Goal: Task Accomplishment & Management: Use online tool/utility

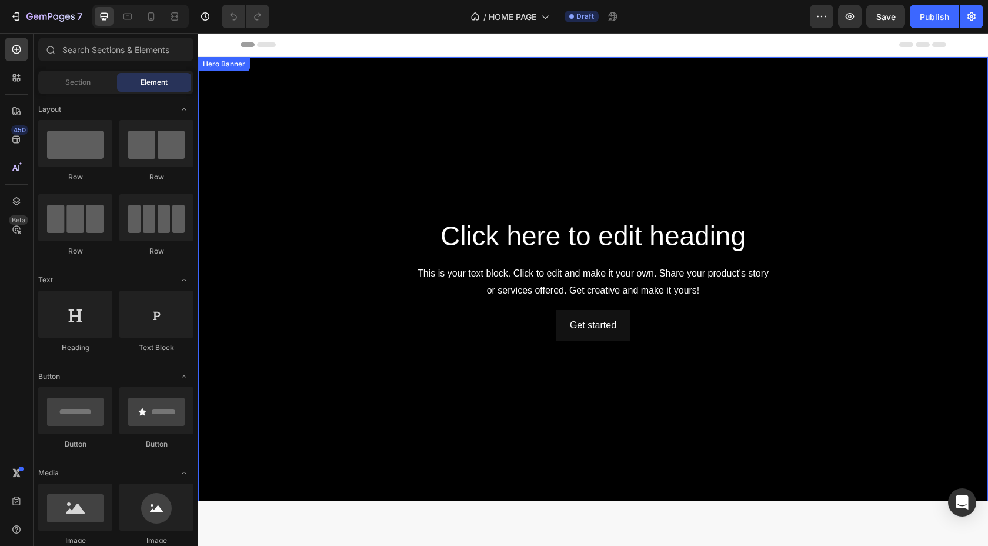
click at [370, 134] on div "Background Image" at bounding box center [593, 279] width 790 height 444
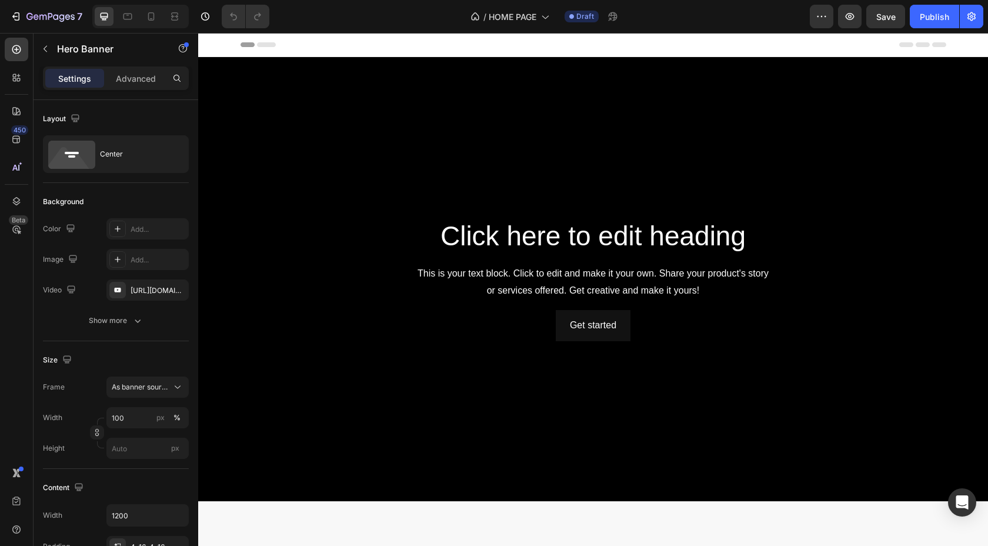
click at [292, 149] on div "Background Image" at bounding box center [593, 279] width 790 height 444
click at [256, 125] on div "Background Image" at bounding box center [593, 279] width 790 height 444
click at [315, 96] on div "Background Image" at bounding box center [593, 279] width 790 height 444
click at [249, 106] on div "Background Image" at bounding box center [593, 279] width 790 height 444
click at [625, 144] on div "Background Image" at bounding box center [593, 279] width 790 height 444
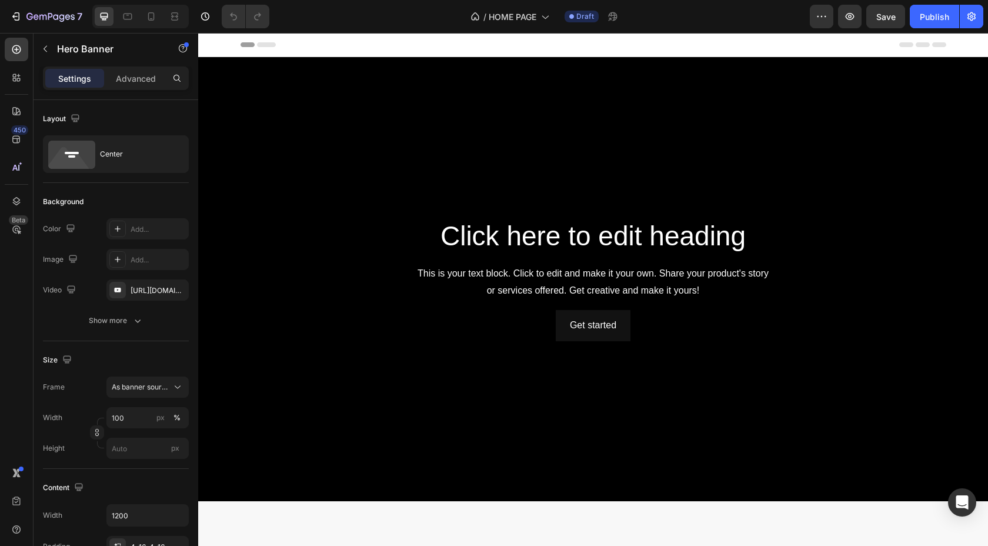
click at [328, 314] on div "Get started Button" at bounding box center [593, 325] width 687 height 31
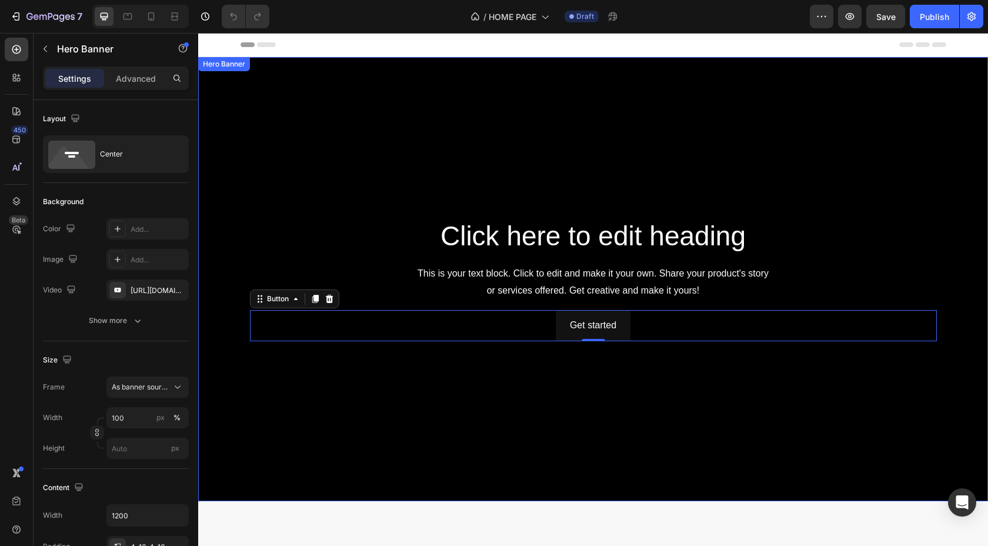
click at [242, 208] on div "Background Image" at bounding box center [593, 279] width 790 height 444
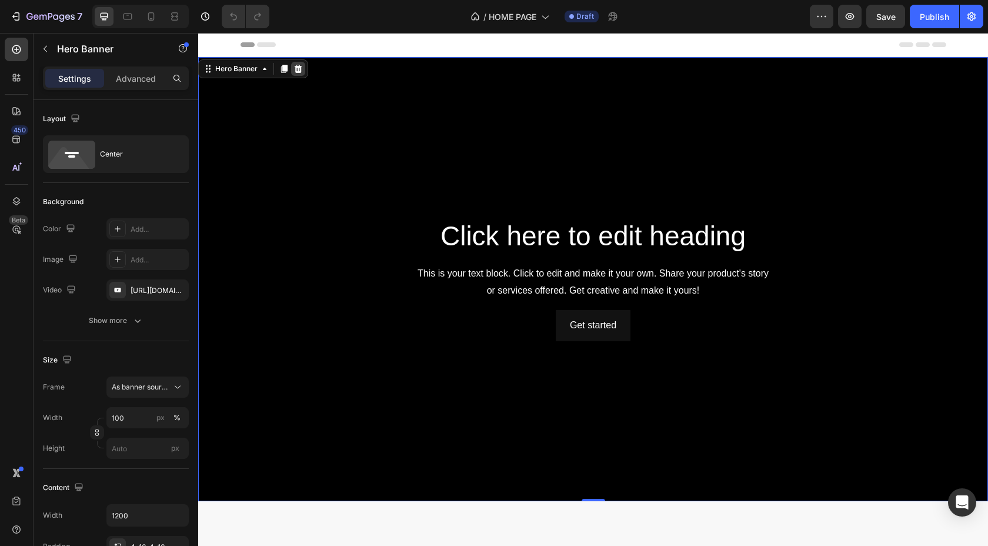
click at [298, 70] on icon at bounding box center [299, 69] width 8 height 8
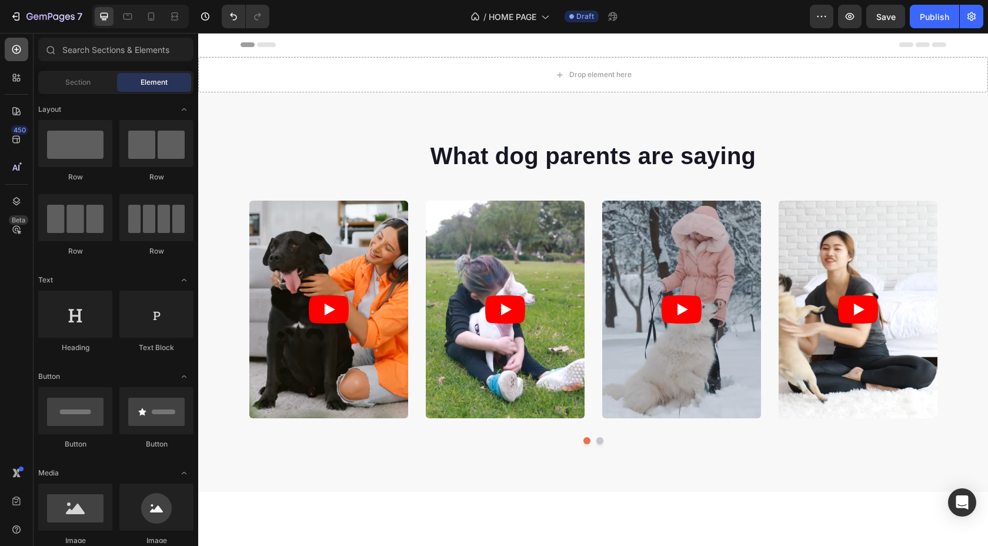
click at [22, 52] on div at bounding box center [17, 50] width 24 height 24
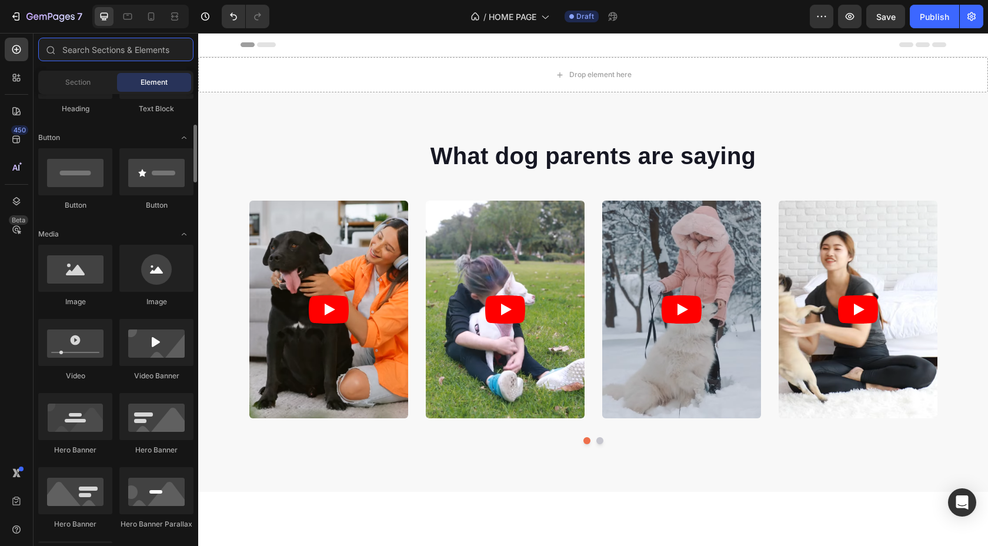
scroll to position [240, 0]
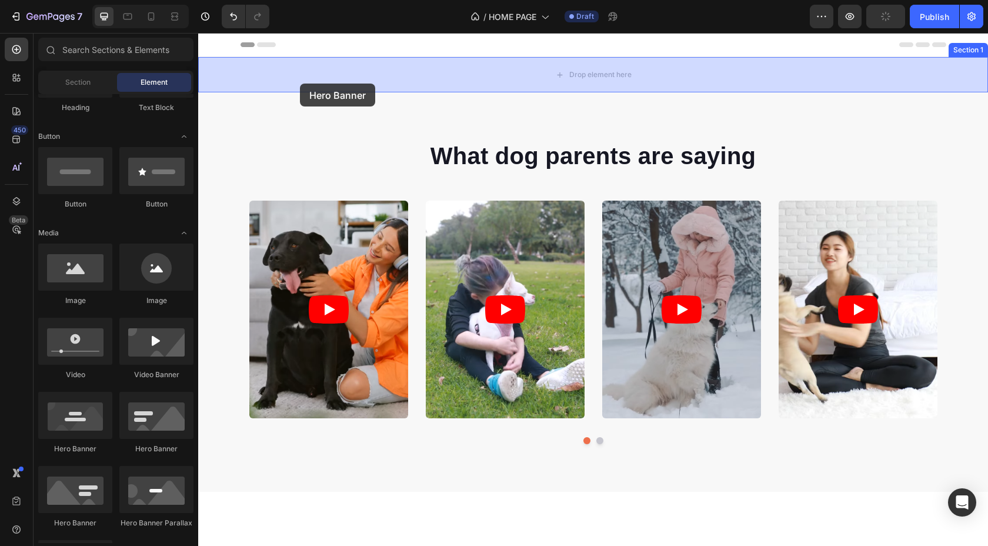
drag, startPoint x: 354, startPoint y: 457, endPoint x: 300, endPoint y: 84, distance: 376.9
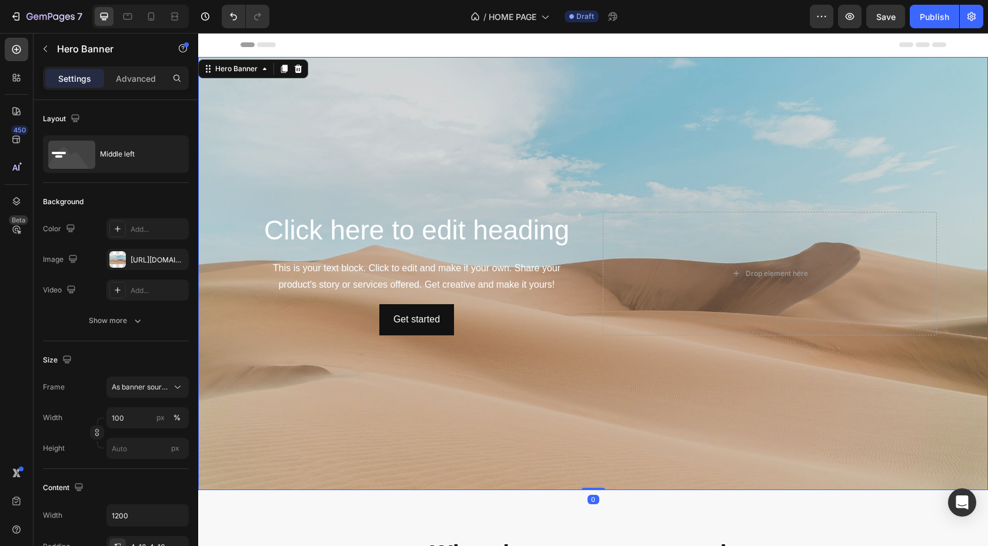
click at [397, 202] on div "Background Image" at bounding box center [593, 273] width 790 height 433
click at [291, 352] on div "Background Image" at bounding box center [593, 273] width 790 height 433
click at [291, 125] on div "Background Image" at bounding box center [593, 273] width 790 height 433
click at [152, 256] on div "https://cdn.shopify.com/s/files/1/2005/9307/files/background_settings.jpg" at bounding box center [148, 260] width 34 height 11
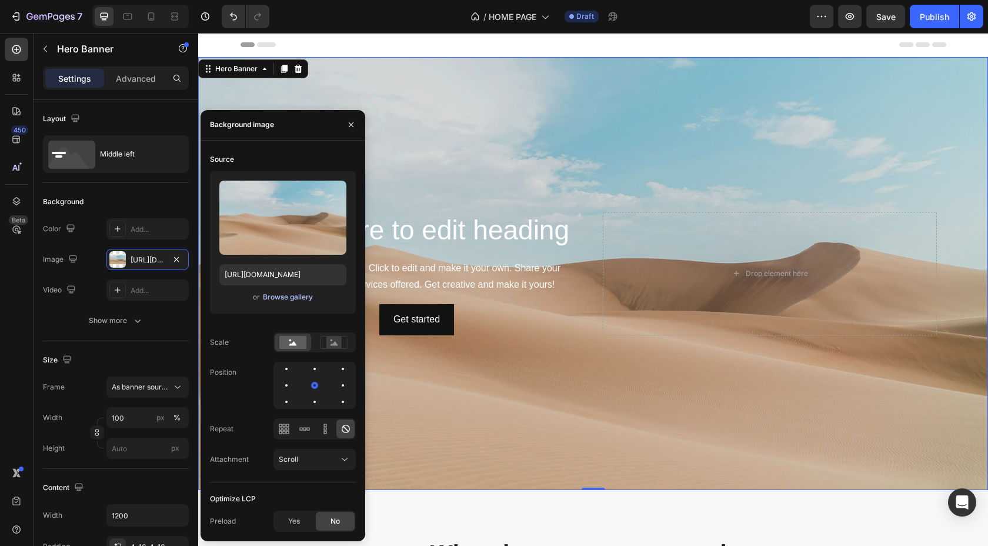
click at [284, 299] on div "Browse gallery" at bounding box center [288, 297] width 50 height 11
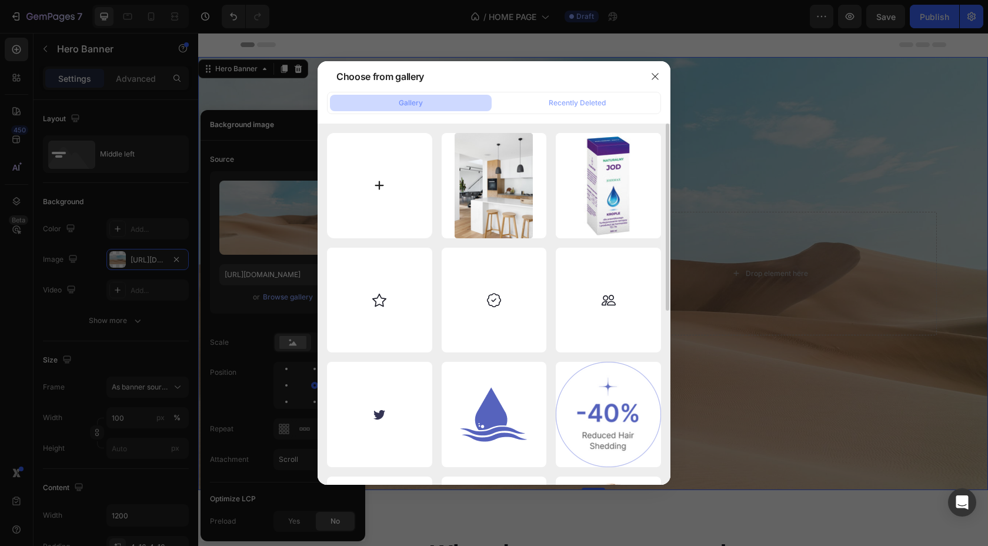
click at [381, 176] on input "file" at bounding box center [379, 185] width 105 height 105
type input "C:\fakepath\P9230272.JPEG"
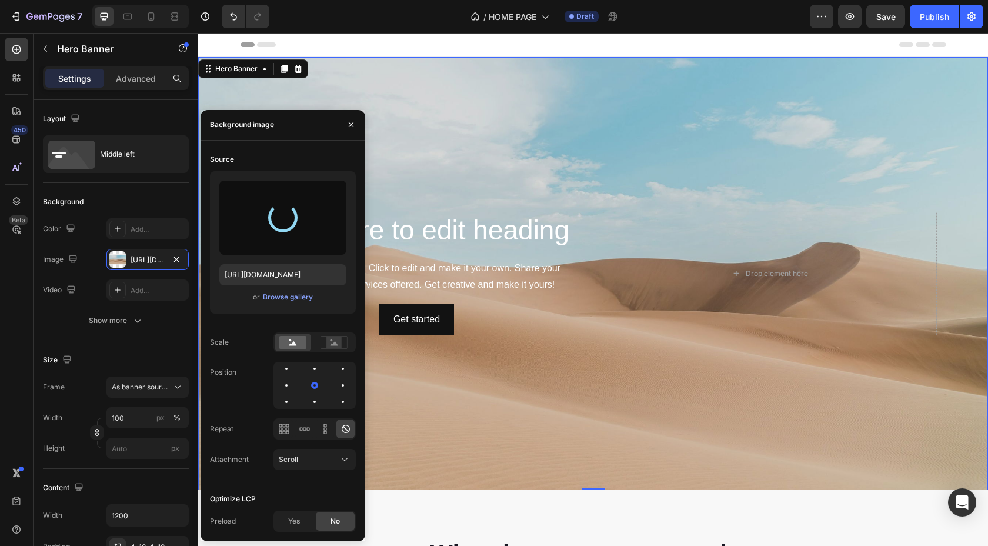
type input "[URL][DOMAIN_NAME]"
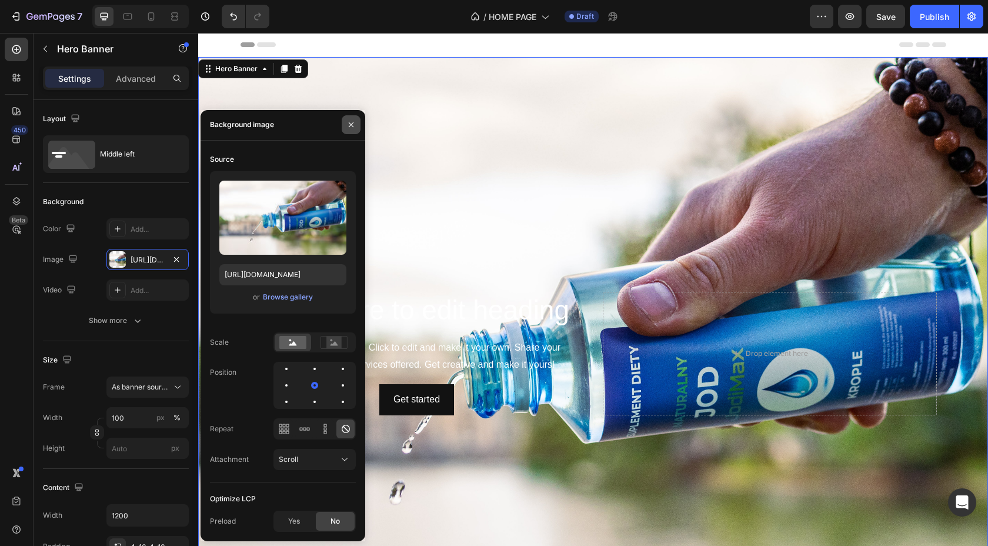
click at [354, 126] on icon "button" at bounding box center [351, 124] width 9 height 9
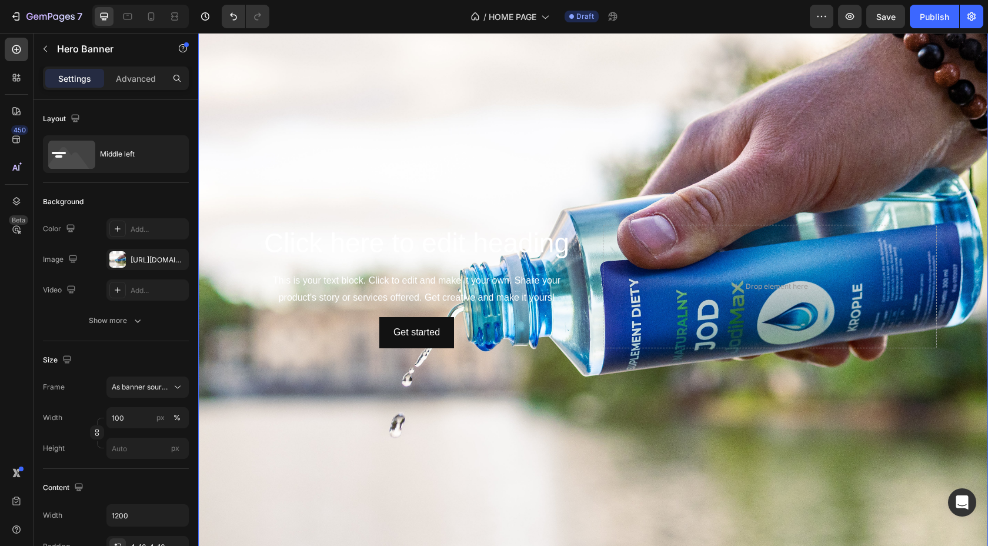
scroll to position [56, 0]
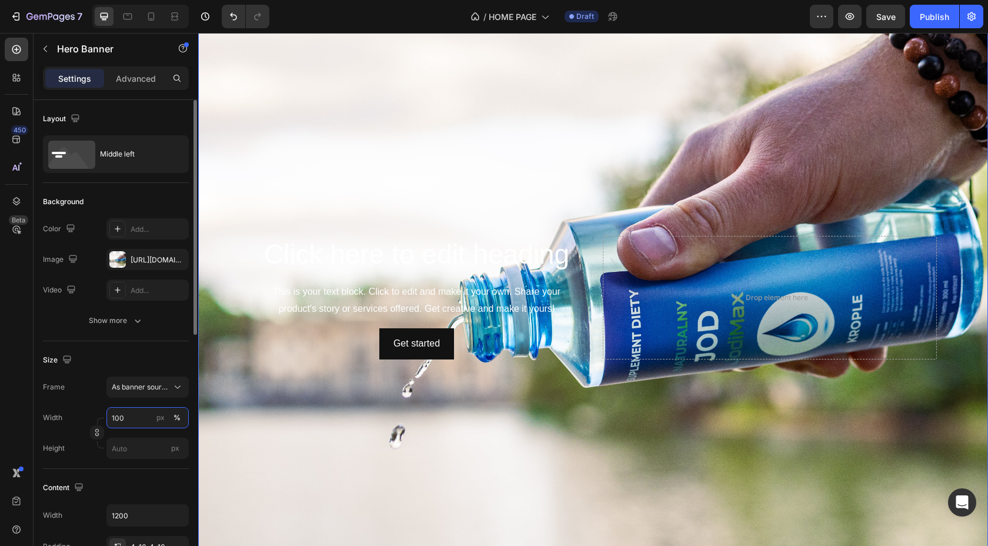
click at [134, 412] on input "100" at bounding box center [147, 417] width 82 height 21
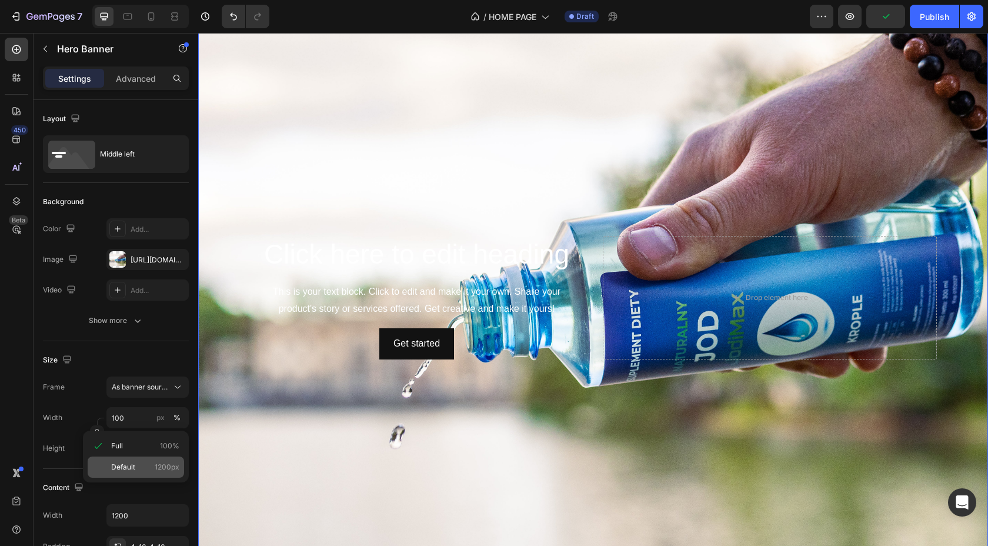
click at [127, 467] on span "Default" at bounding box center [123, 467] width 24 height 11
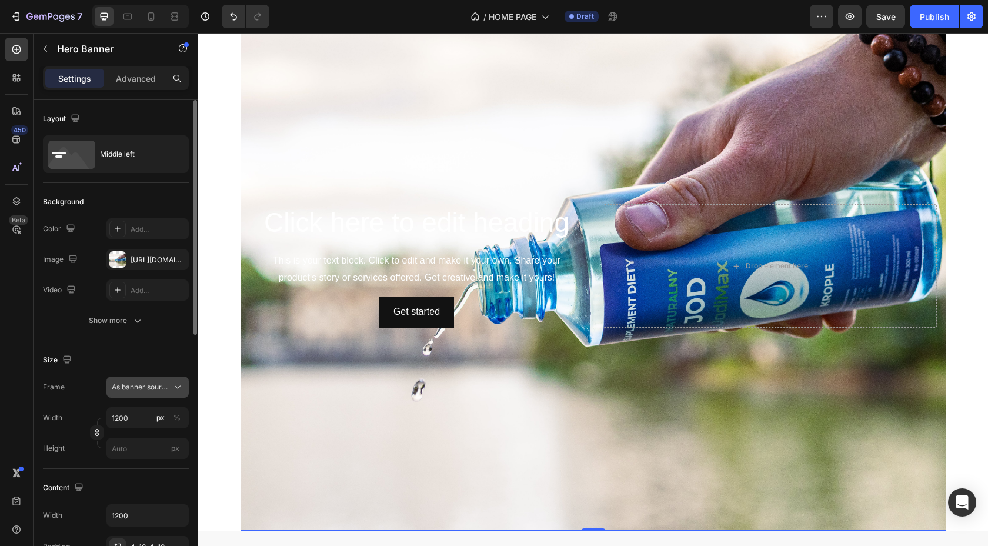
click at [143, 396] on button "As banner source" at bounding box center [147, 387] width 82 height 21
click at [134, 432] on span "Custom" at bounding box center [124, 436] width 26 height 11
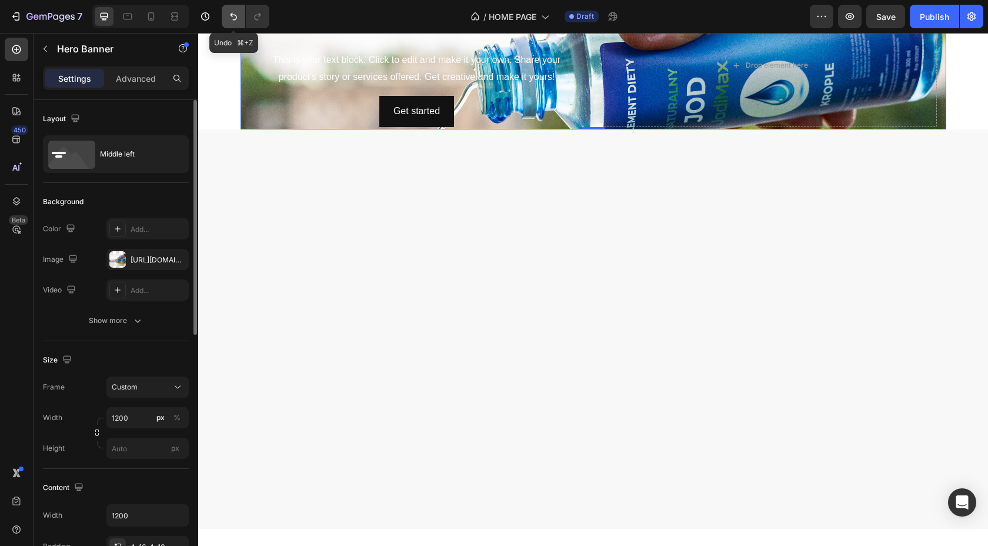
click at [227, 13] on button "Undo/Redo" at bounding box center [234, 17] width 24 height 24
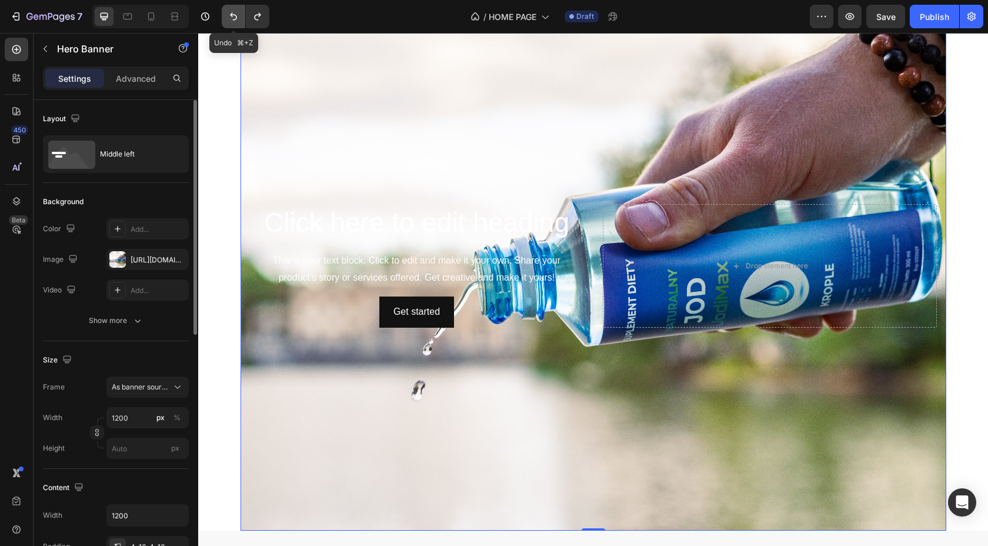
click at [227, 13] on button "Undo/Redo" at bounding box center [234, 17] width 24 height 24
type input "100"
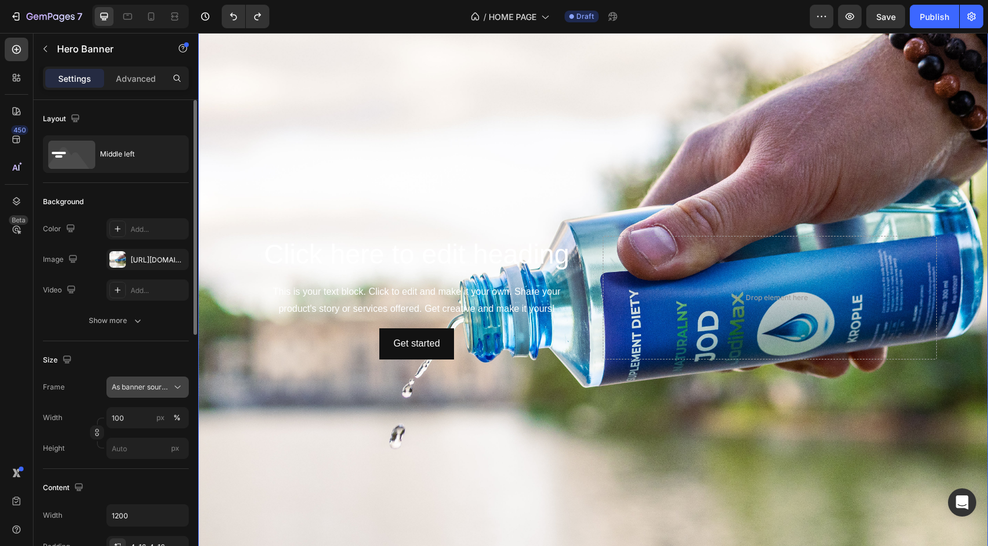
click at [137, 388] on span "As banner source" at bounding box center [141, 387] width 58 height 11
click at [137, 387] on span "As banner source" at bounding box center [141, 387] width 58 height 11
click at [129, 427] on input "100" at bounding box center [147, 417] width 82 height 21
click at [64, 419] on div "Width 100 px %" at bounding box center [116, 417] width 146 height 21
click at [125, 441] on input "px" at bounding box center [147, 448] width 82 height 21
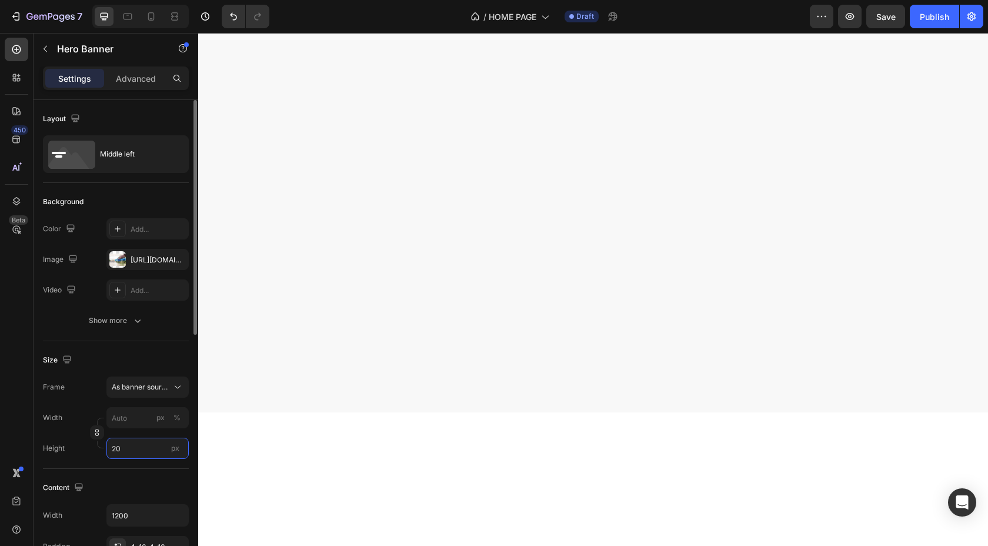
type input "2"
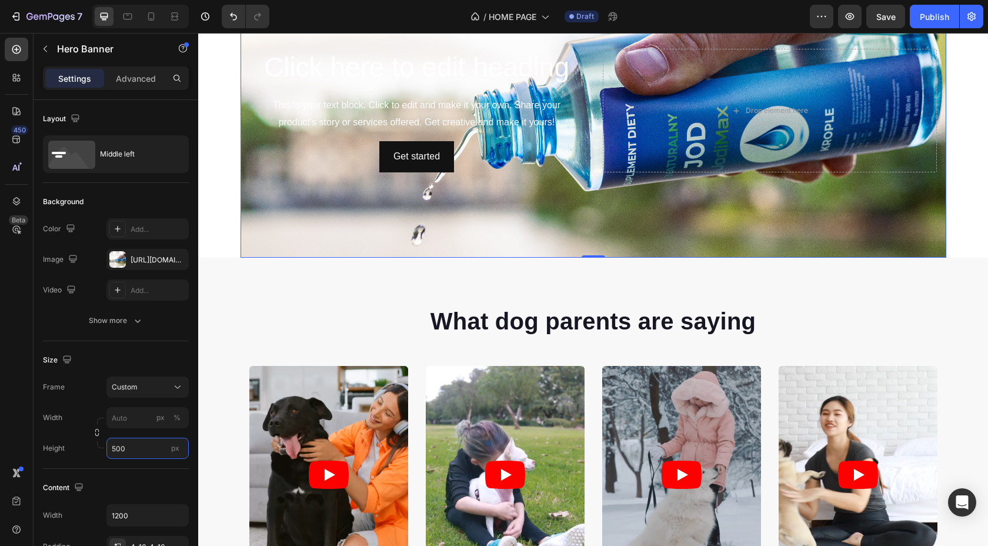
scroll to position [0, 0]
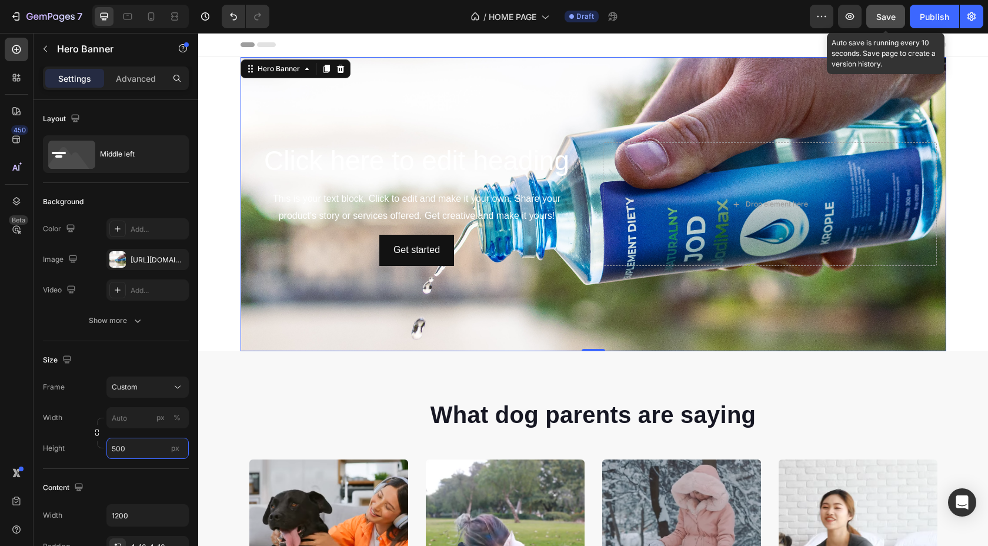
type input "500"
click at [895, 17] on span "Save" at bounding box center [886, 17] width 19 height 10
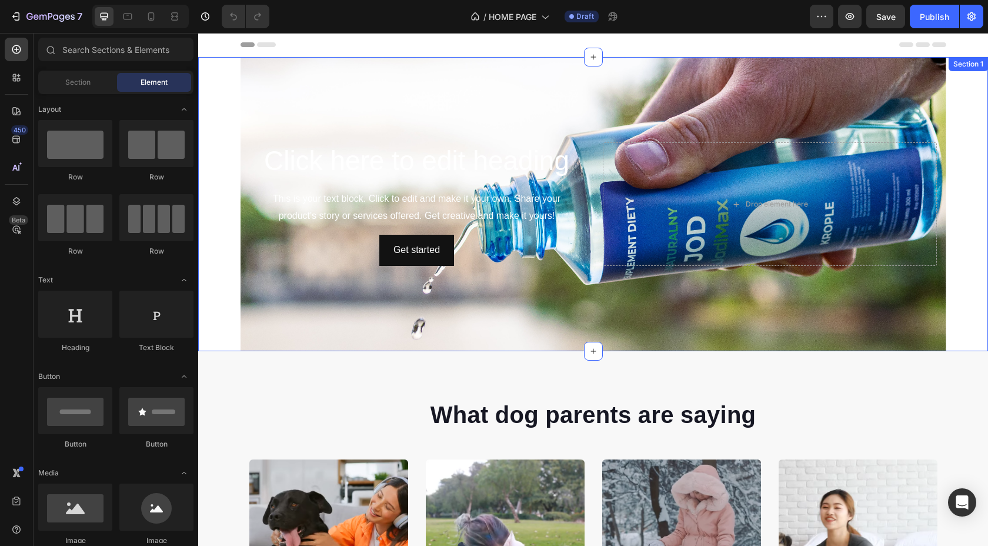
click at [212, 134] on div "Click here to edit heading Heading This is your text block. Click to edit and m…" at bounding box center [593, 204] width 790 height 294
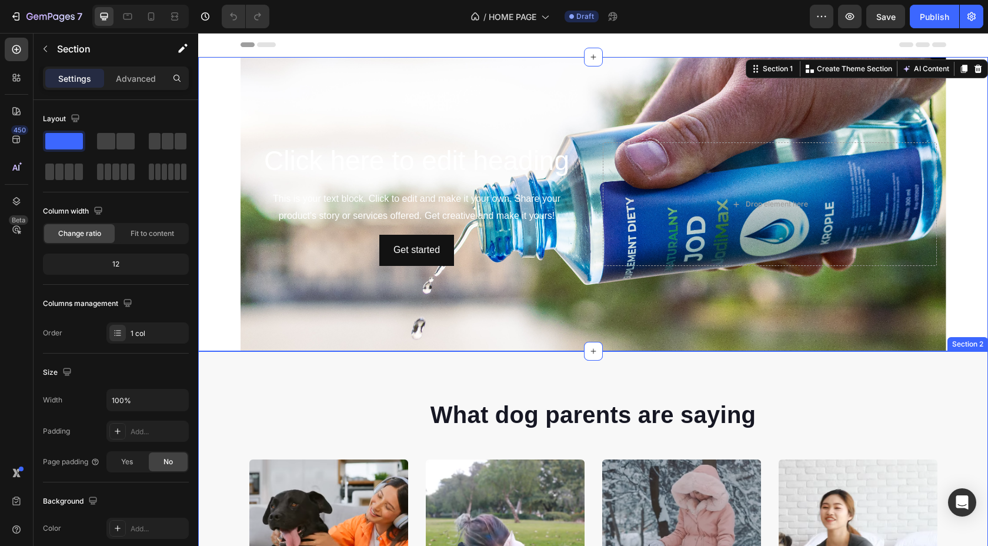
click at [268, 401] on p "What dog parents are saying" at bounding box center [594, 414] width 686 height 31
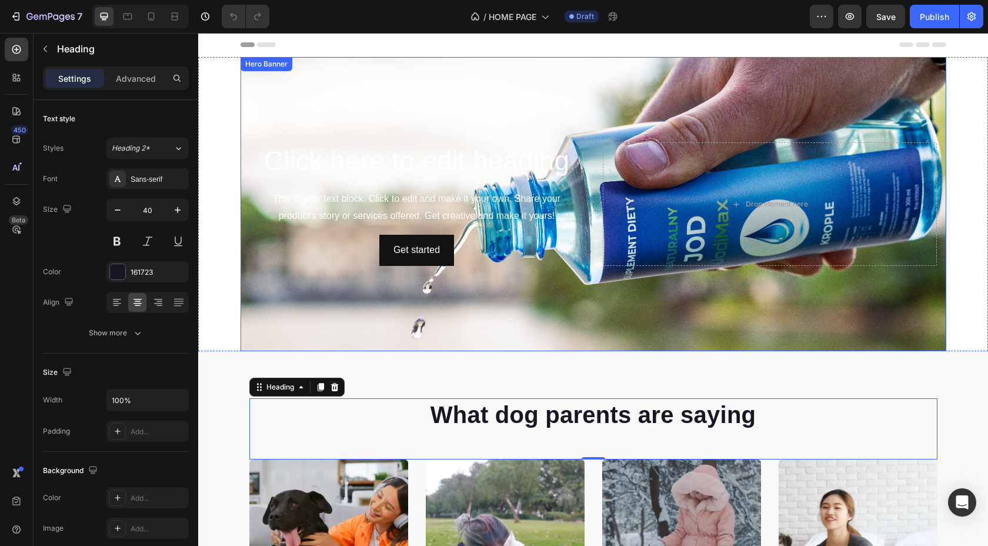
click at [314, 128] on div "Background Image" at bounding box center [594, 204] width 706 height 294
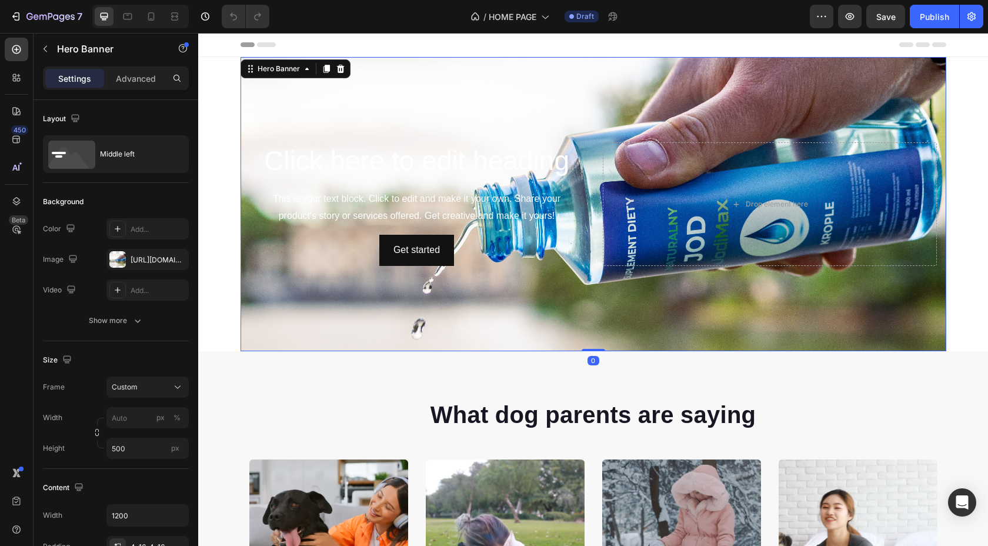
click at [289, 102] on div "Background Image" at bounding box center [594, 204] width 706 height 294
